Goal: Navigation & Orientation: Understand site structure

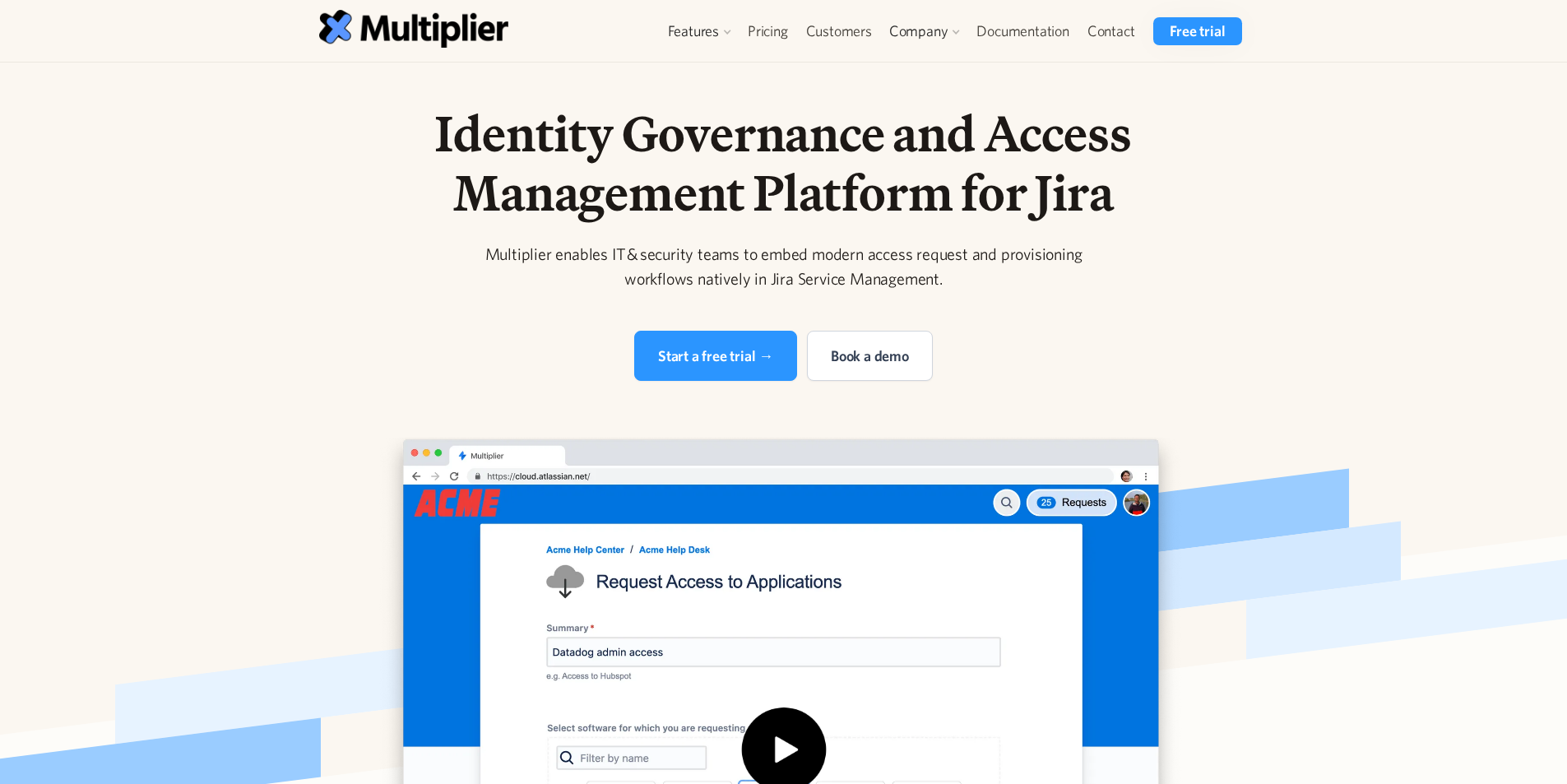
click at [502, 253] on div "Multiplier enables IT & security teams to embed modern access request and provi…" at bounding box center [784, 265] width 632 height 49
copy div "Multiplier"
click at [336, 30] on img at bounding box center [413, 29] width 190 height 37
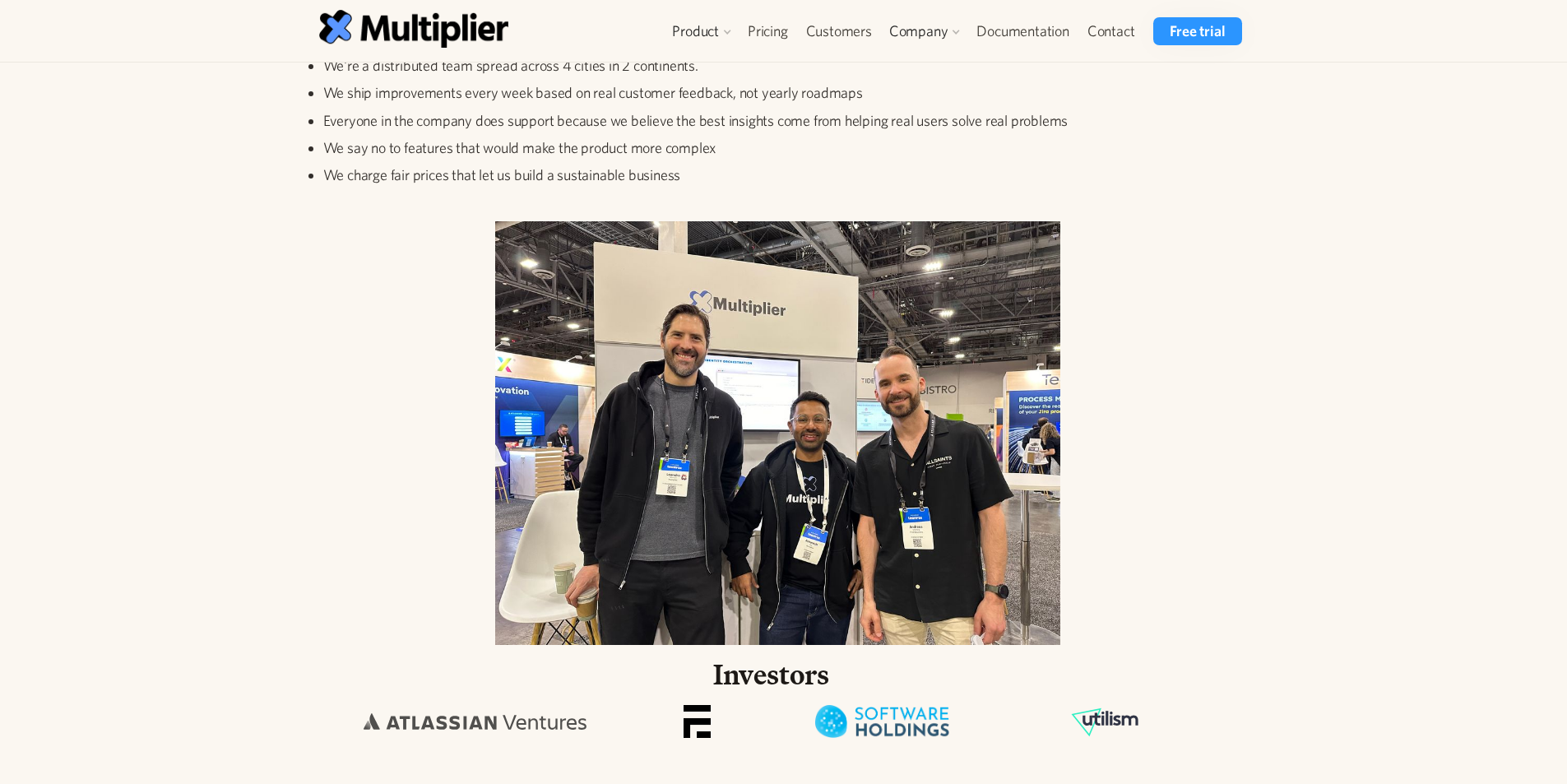
scroll to position [691, 0]
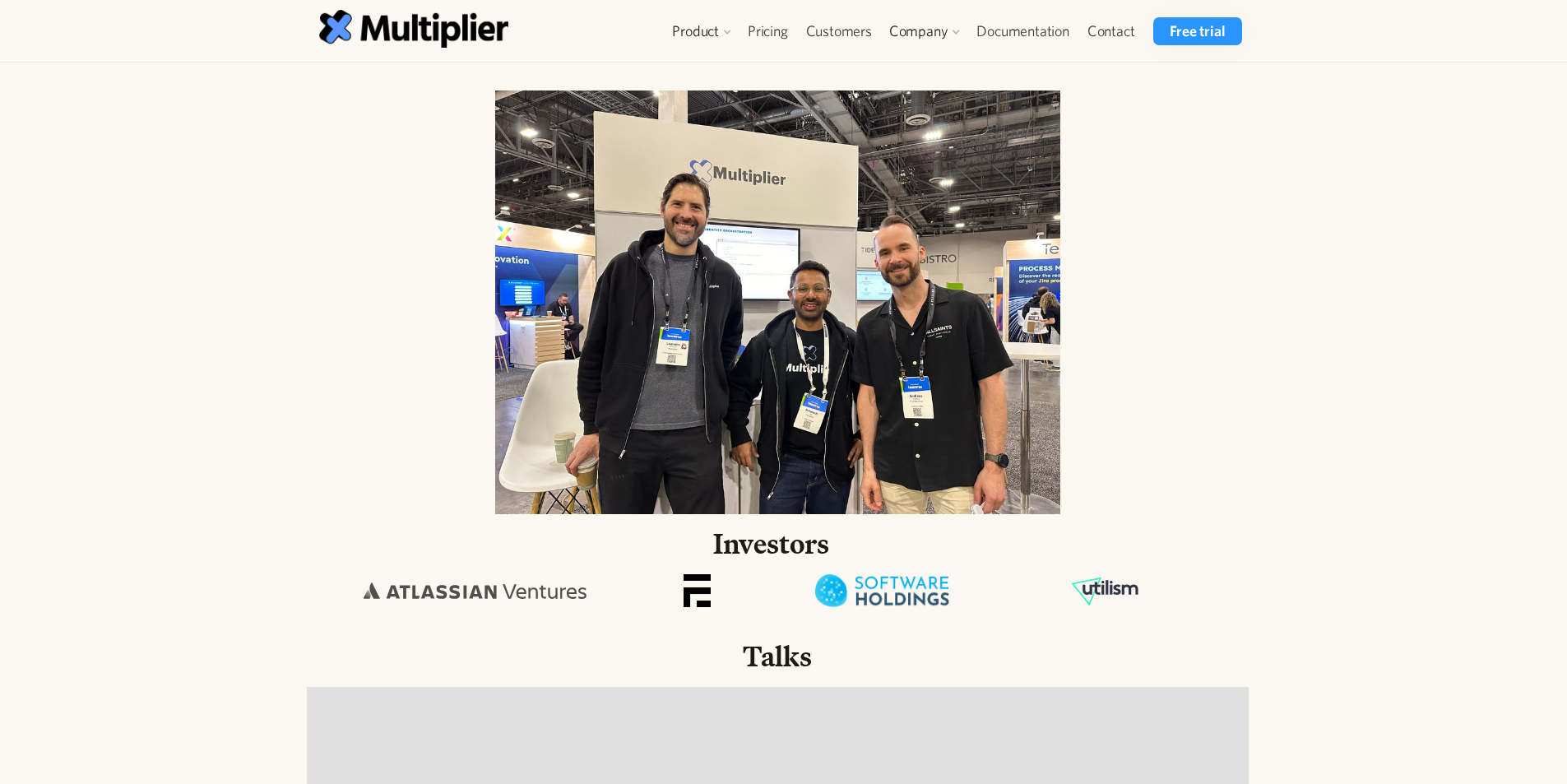
click at [784, 321] on img at bounding box center [777, 302] width 565 height 423
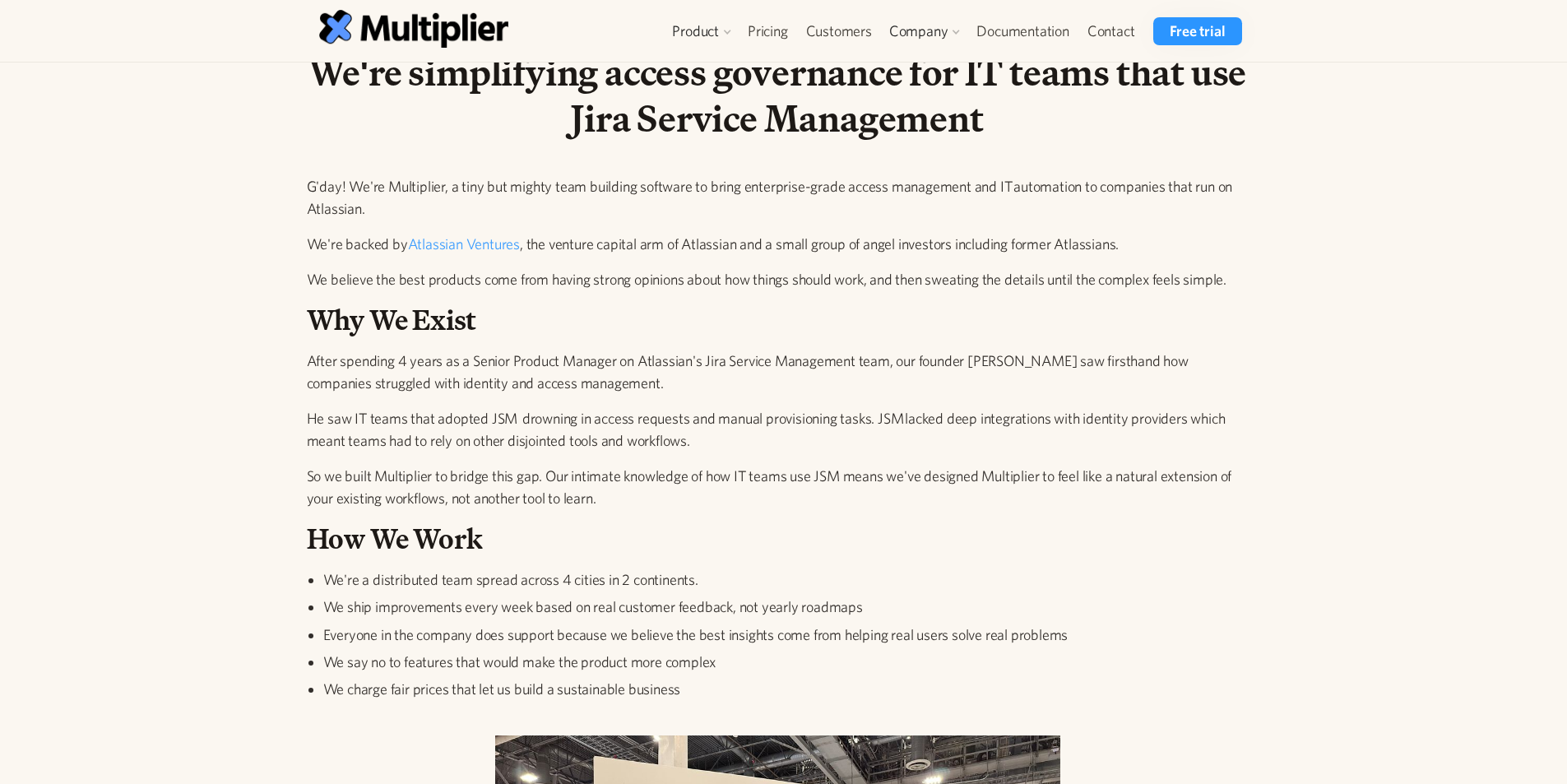
scroll to position [0, 0]
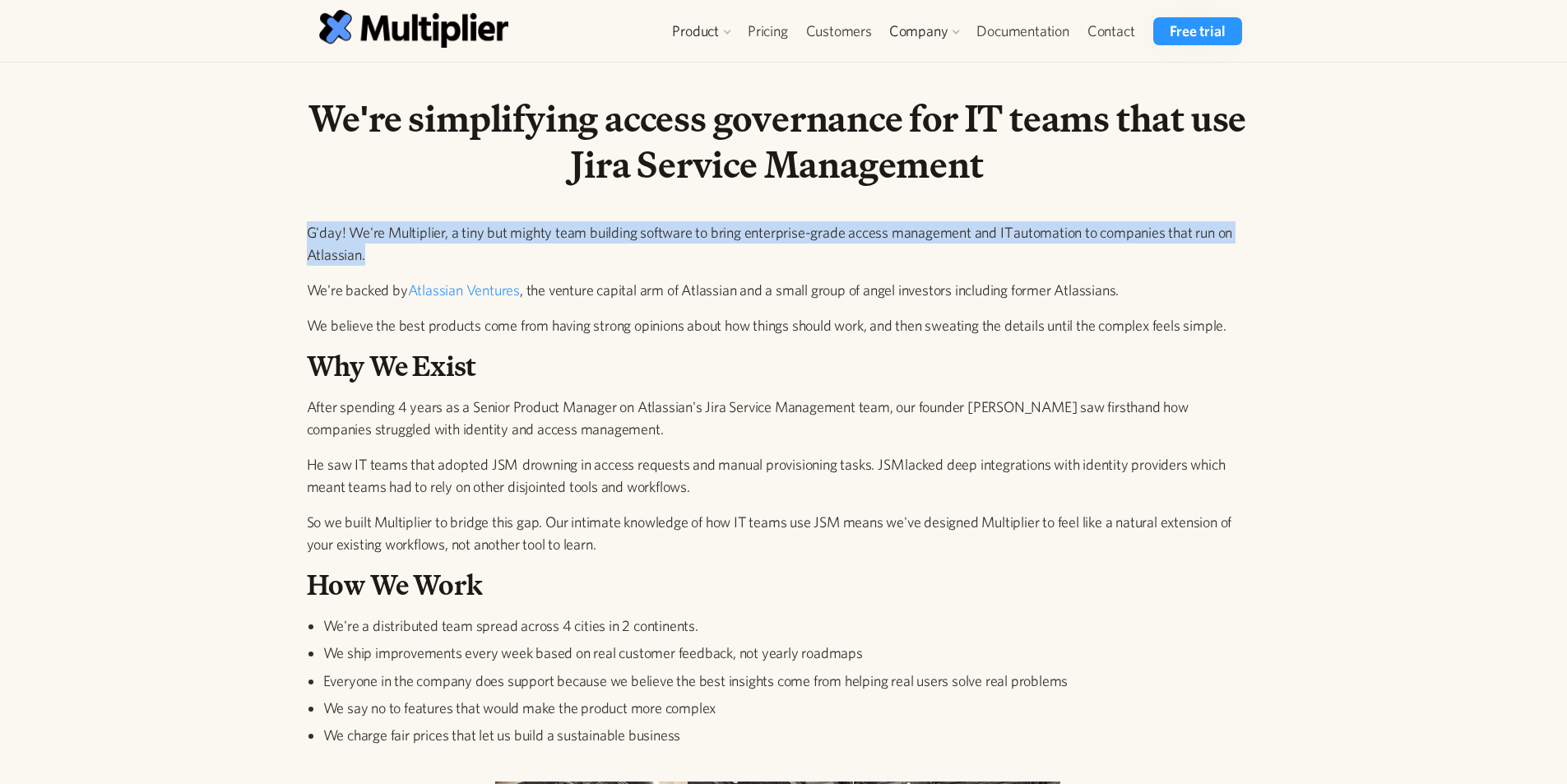
drag, startPoint x: 295, startPoint y: 230, endPoint x: 568, endPoint y: 249, distance: 273.7
click at [568, 249] on div "We're simplifying access governance for IT teams that use Jira Service Manageme…" at bounding box center [784, 438] width 1012 height 686
copy p "G'day! We're Multiplier, a tiny but mighty team building software to bring ente…"
